Goal: Task Accomplishment & Management: Manage account settings

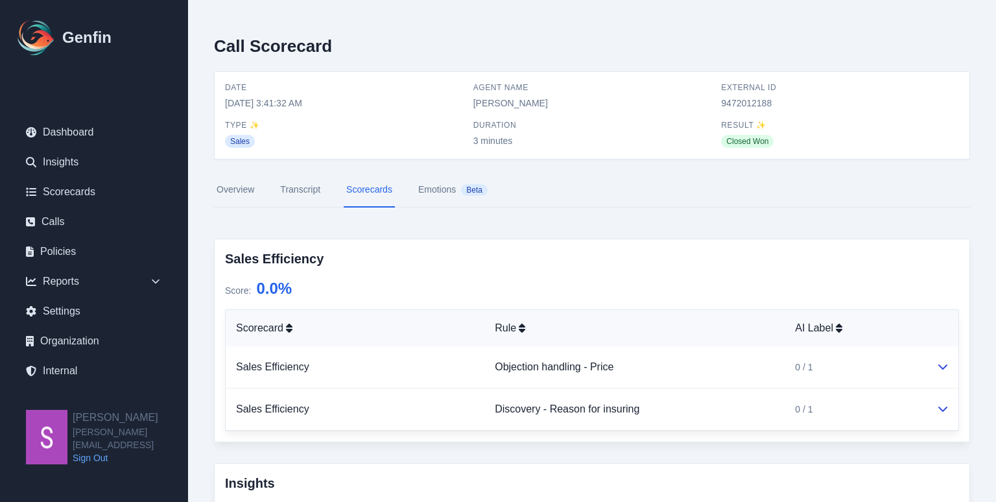
click at [308, 195] on link "Transcript" at bounding box center [299, 189] width 45 height 35
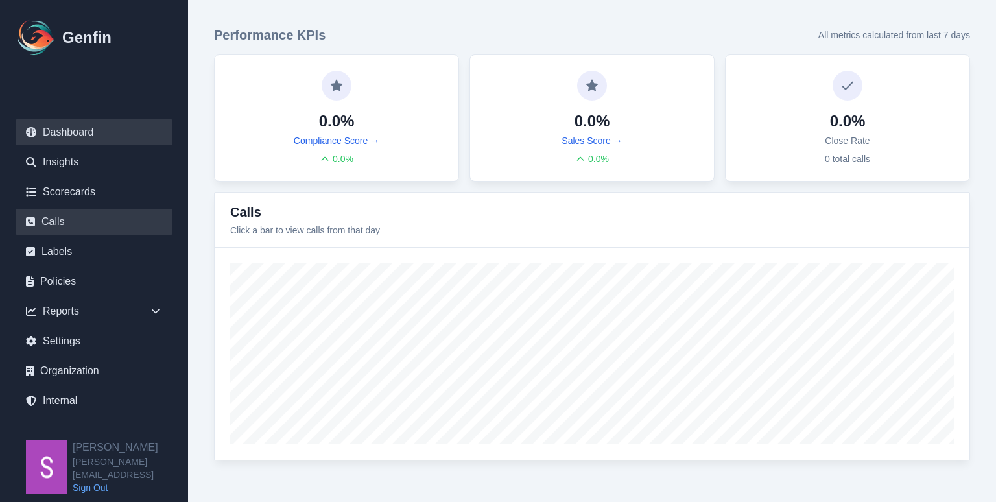
click at [86, 224] on link "Calls" at bounding box center [94, 222] width 157 height 26
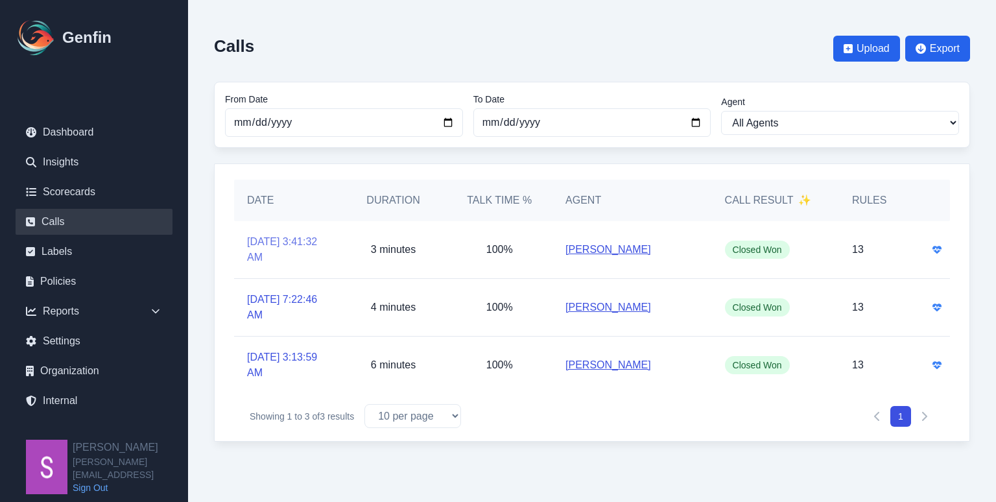
click at [283, 255] on link "[DATE] 3:41:32 AM" at bounding box center [287, 249] width 80 height 31
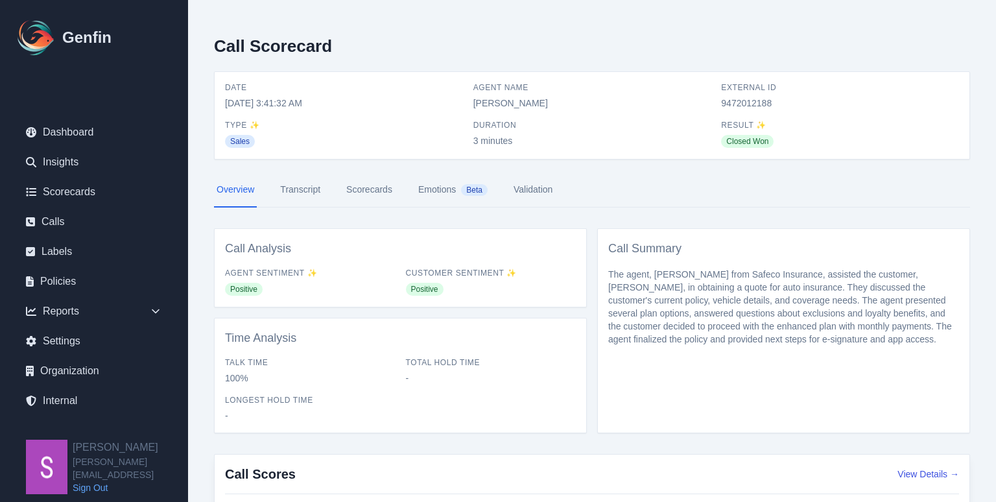
click at [290, 197] on link "Transcript" at bounding box center [299, 189] width 45 height 35
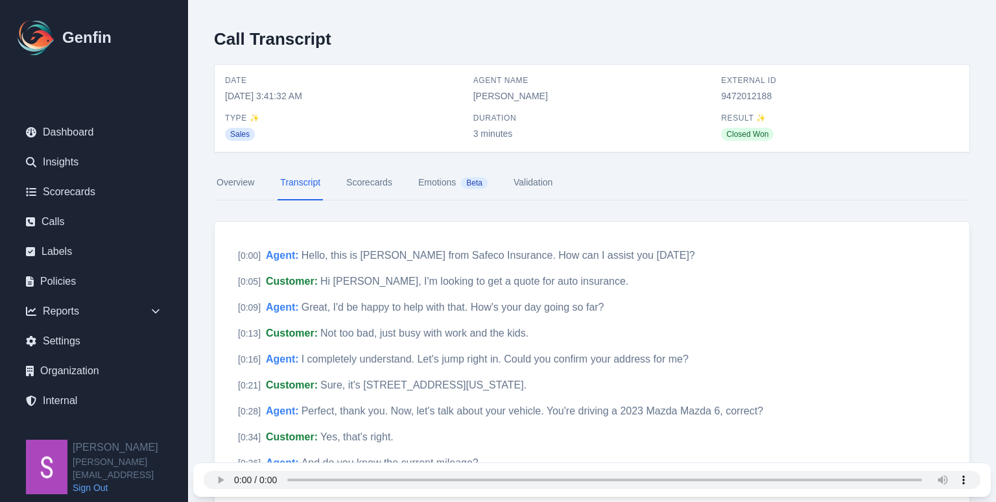
scroll to position [12, 0]
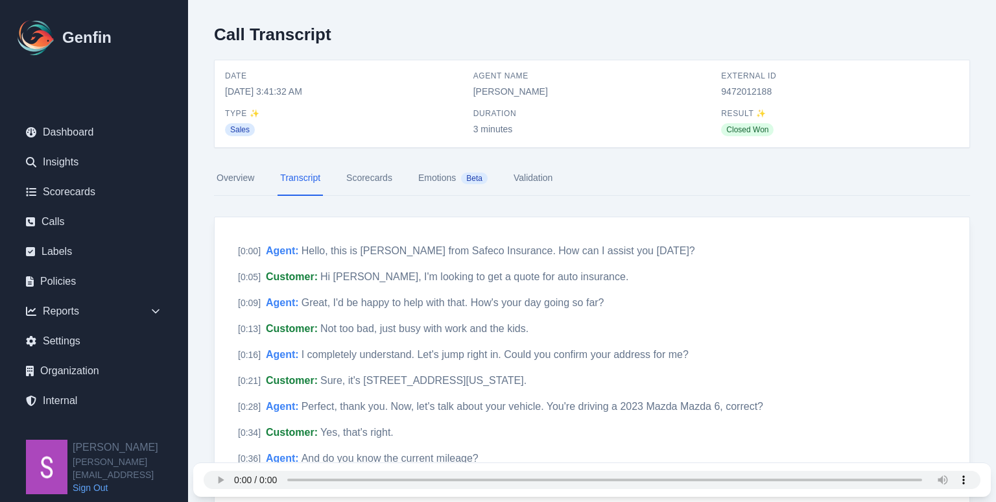
click at [371, 185] on link "Scorecards" at bounding box center [369, 178] width 51 height 35
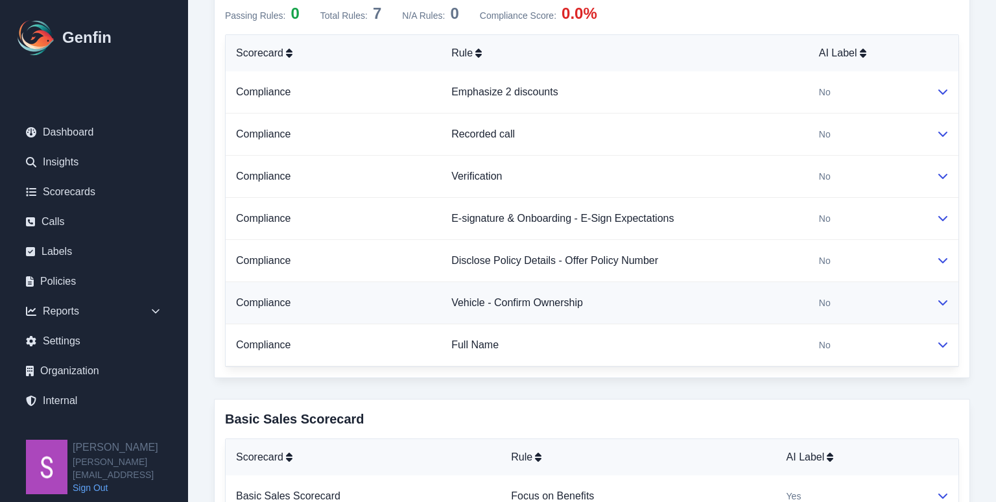
scroll to position [685, 0]
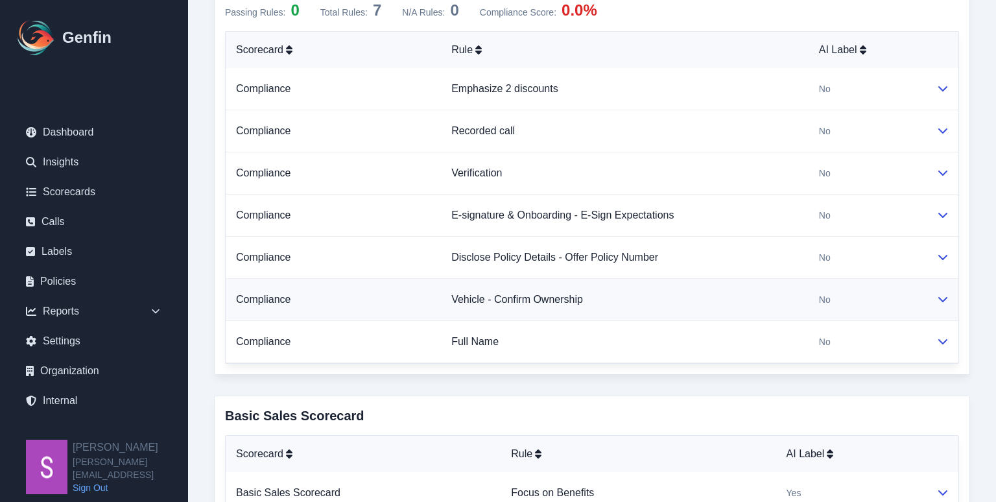
click at [940, 299] on icon at bounding box center [942, 299] width 10 height 10
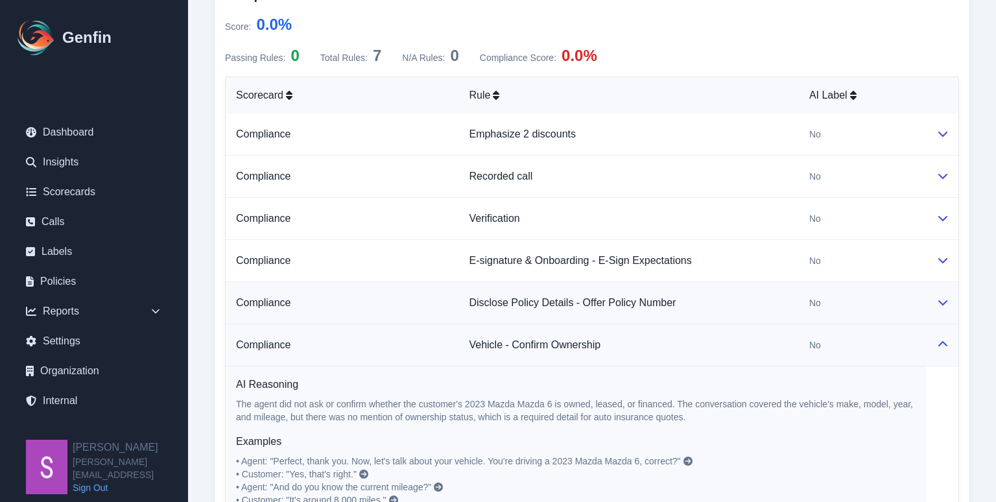
scroll to position [637, 0]
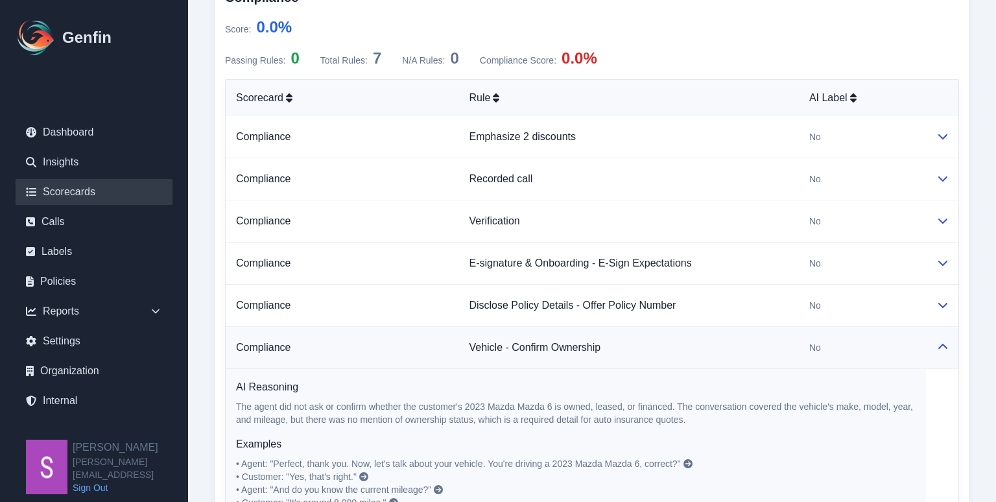
click at [113, 191] on link "Scorecards" at bounding box center [94, 192] width 157 height 26
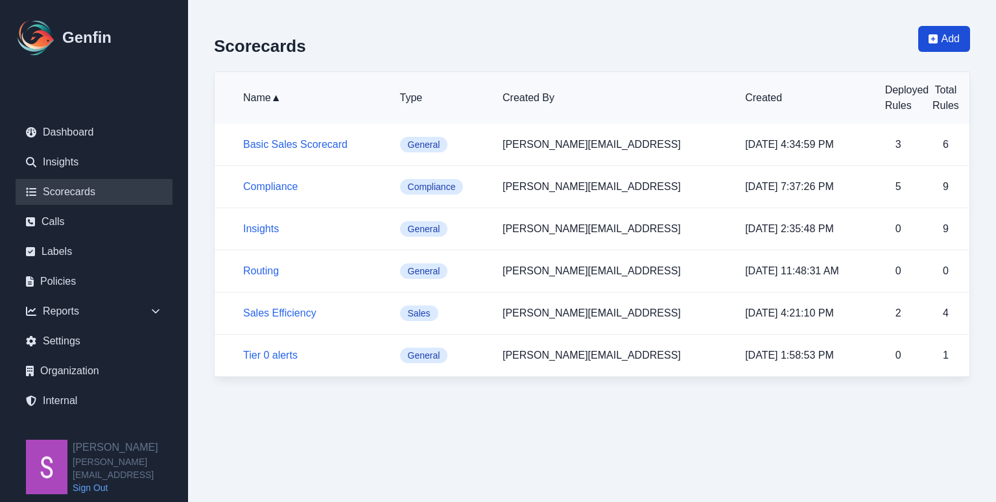
click at [938, 42] on span "Add" at bounding box center [944, 39] width 52 height 26
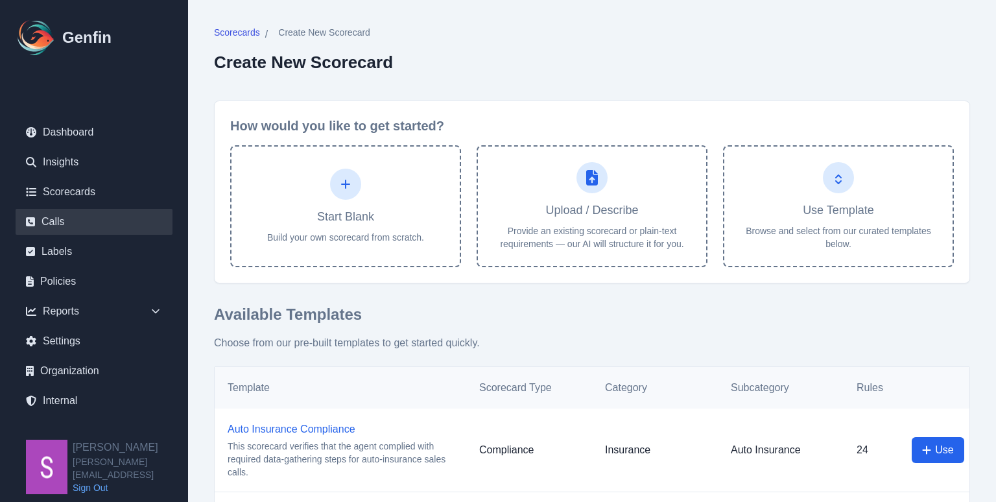
click at [108, 223] on link "Calls" at bounding box center [94, 222] width 157 height 26
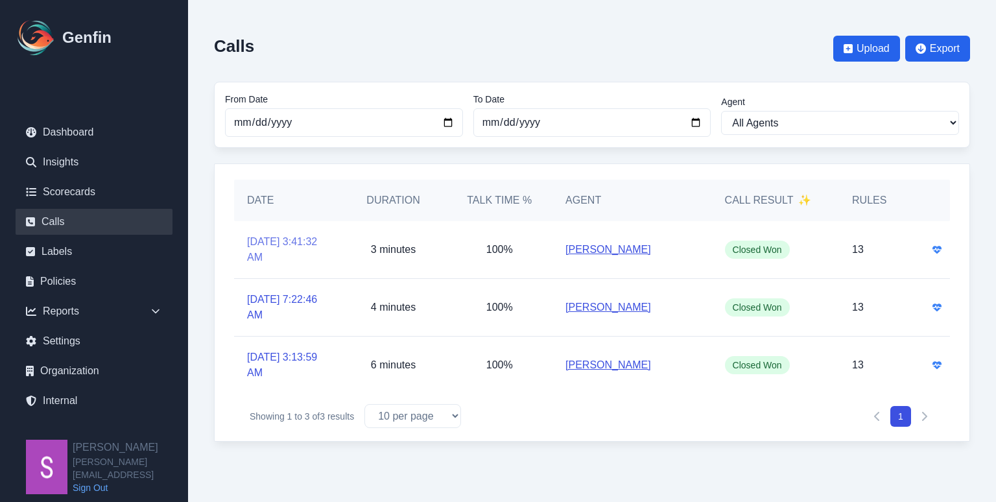
click at [276, 239] on link "[DATE] 3:41:32 AM" at bounding box center [287, 249] width 80 height 31
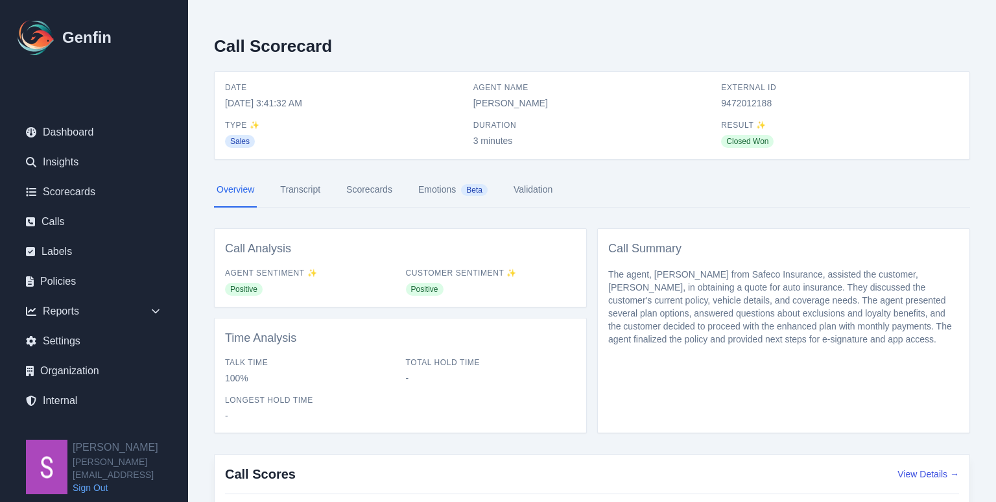
click at [369, 191] on link "Scorecards" at bounding box center [369, 189] width 51 height 35
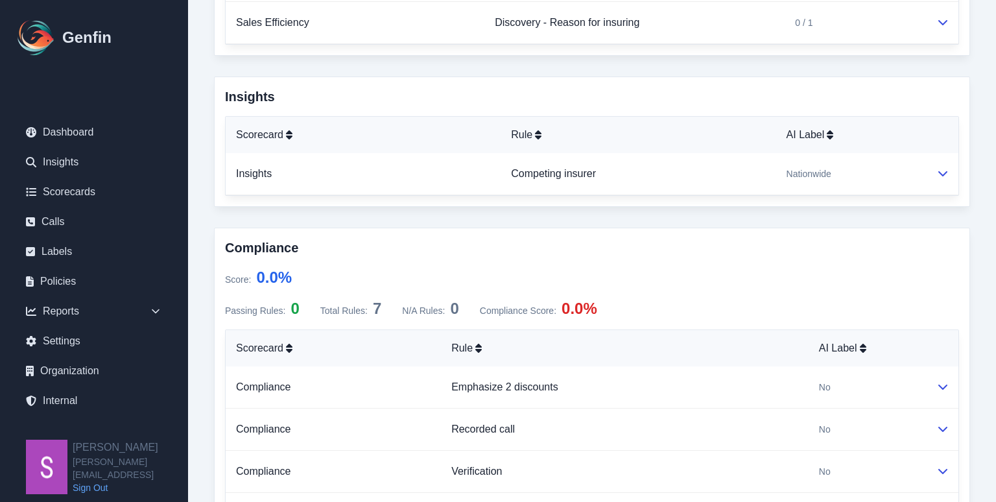
scroll to position [419, 0]
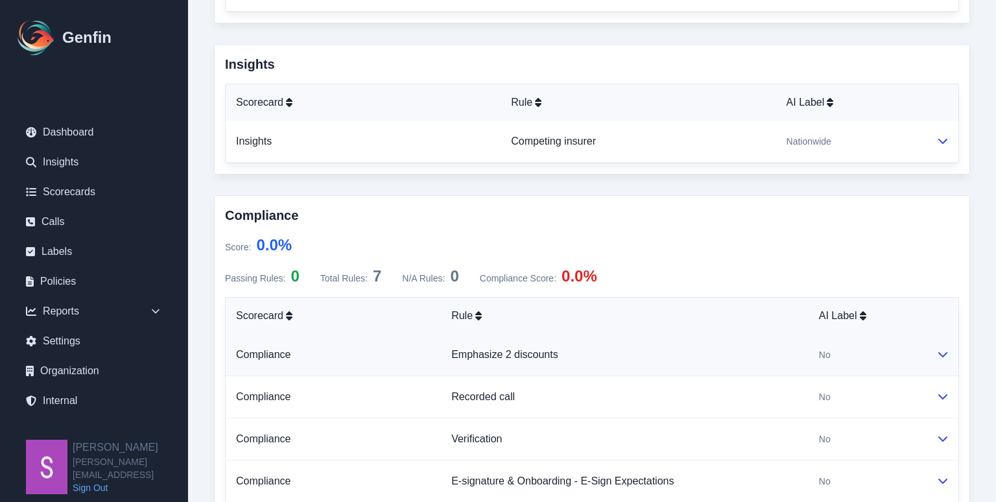
click at [942, 359] on button at bounding box center [942, 355] width 10 height 16
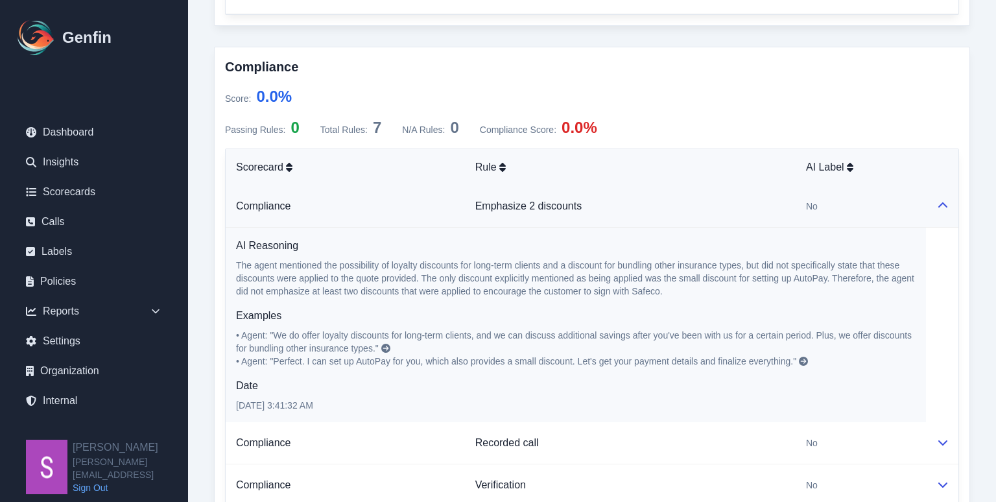
scroll to position [587, 0]
